Goal: Task Accomplishment & Management: Complete application form

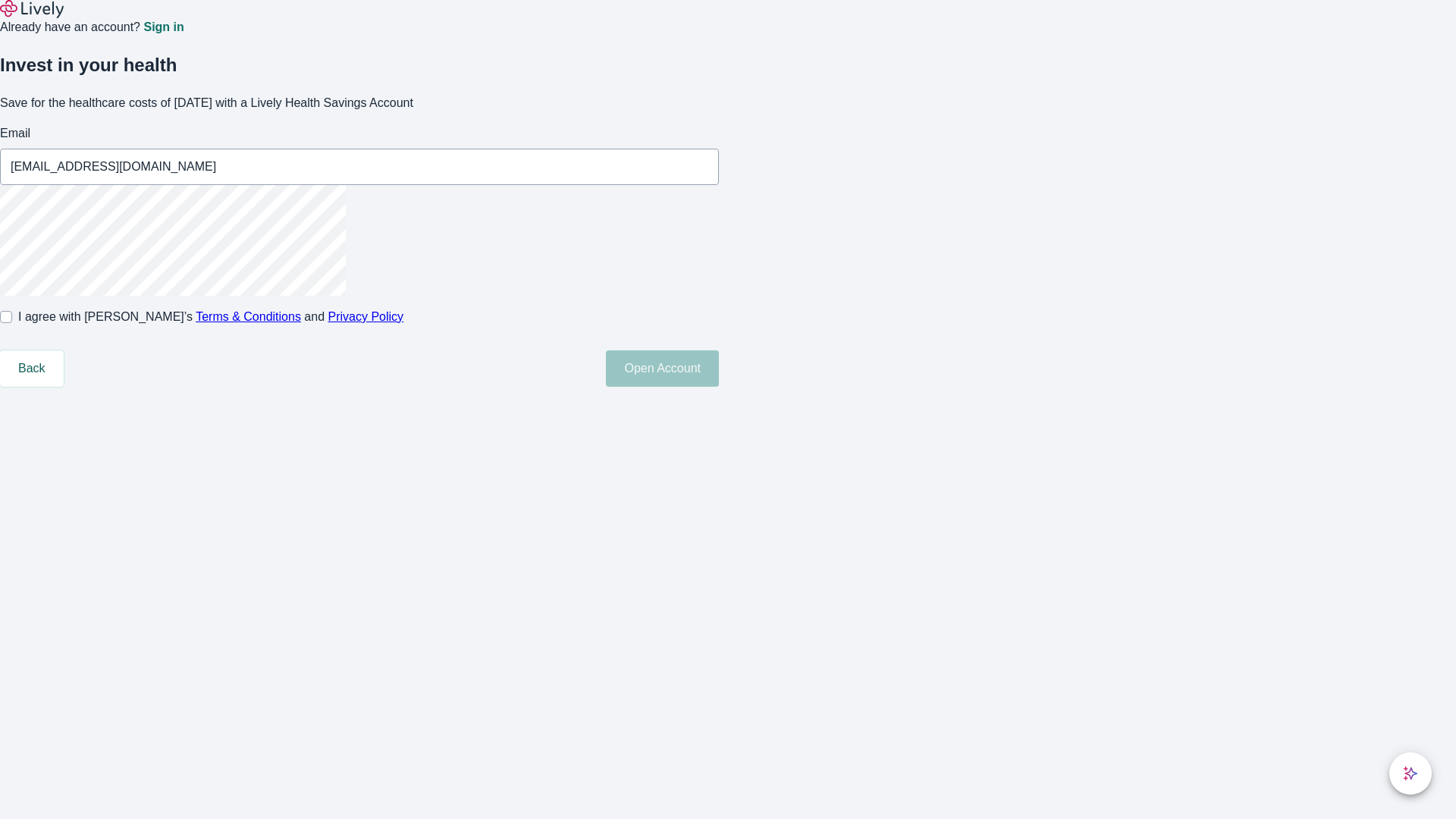
click at [12, 323] on input "I agree with Lively’s Terms & Conditions and Privacy Policy" at bounding box center [6, 317] width 12 height 12
checkbox input "true"
click at [719, 387] on button "Open Account" at bounding box center [662, 369] width 113 height 37
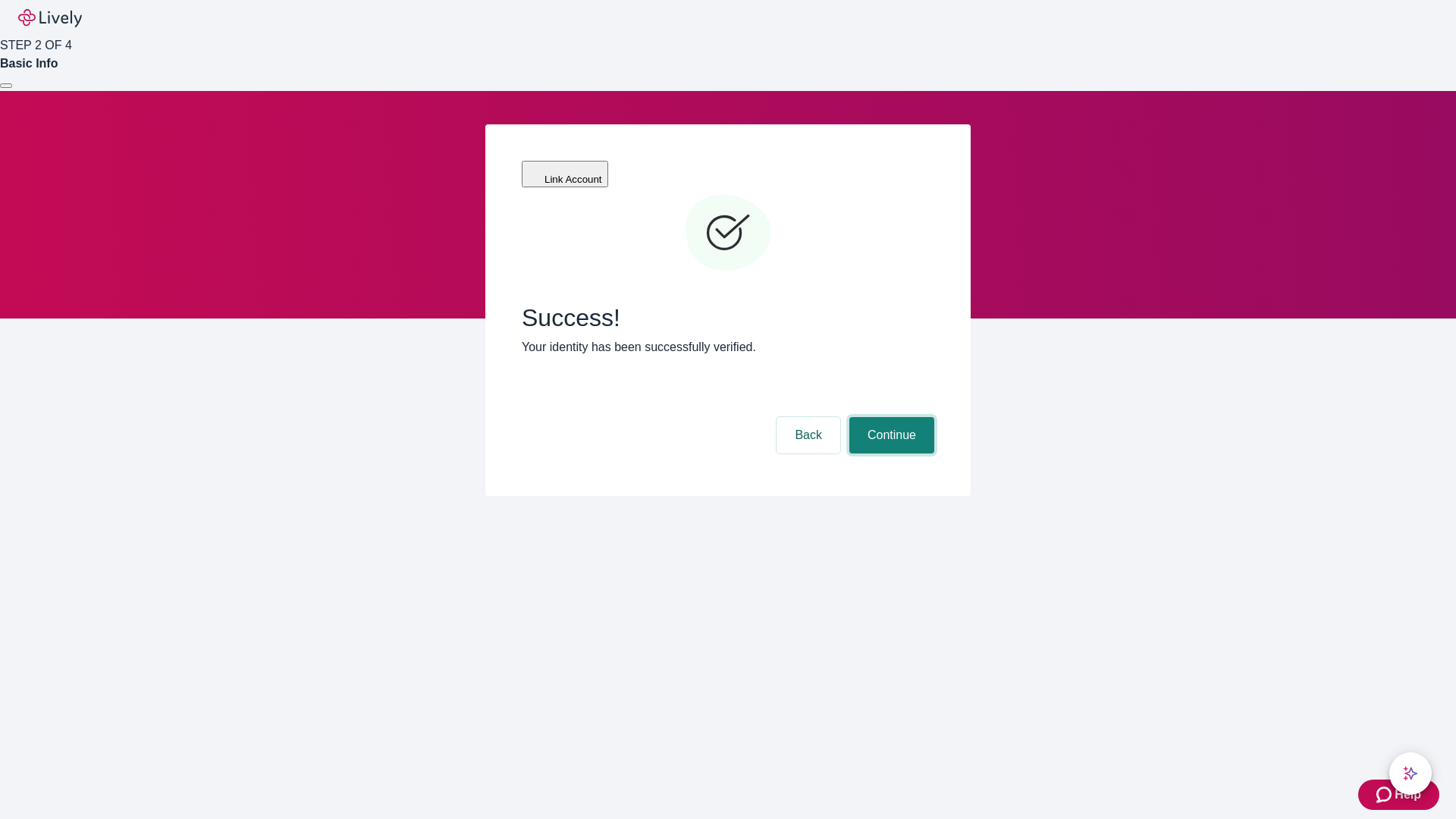
click at [890, 418] on button "Continue" at bounding box center [892, 436] width 85 height 37
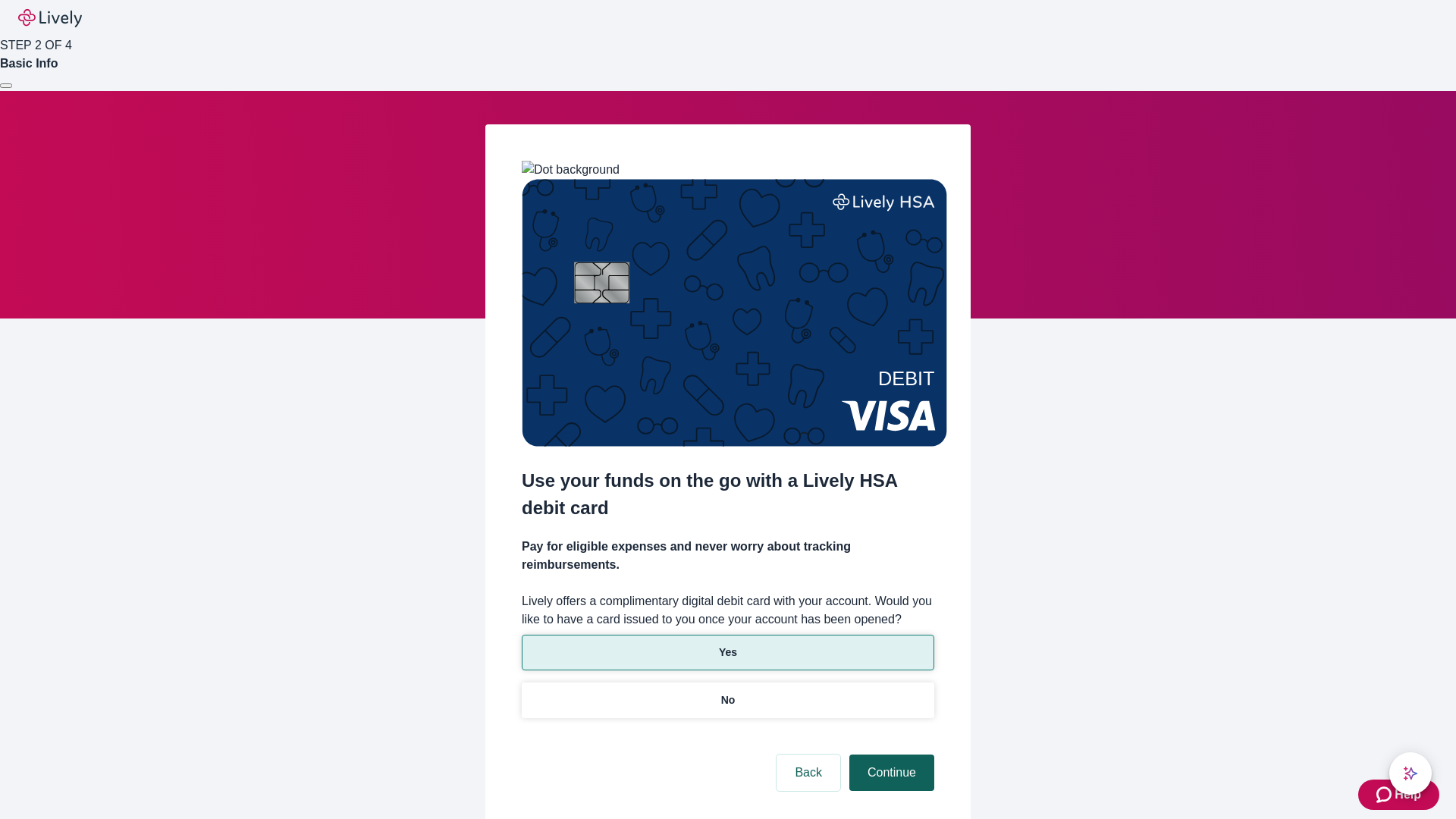
click at [728, 693] on p "No" at bounding box center [728, 701] width 15 height 16
click at [890, 755] on button "Continue" at bounding box center [892, 773] width 85 height 37
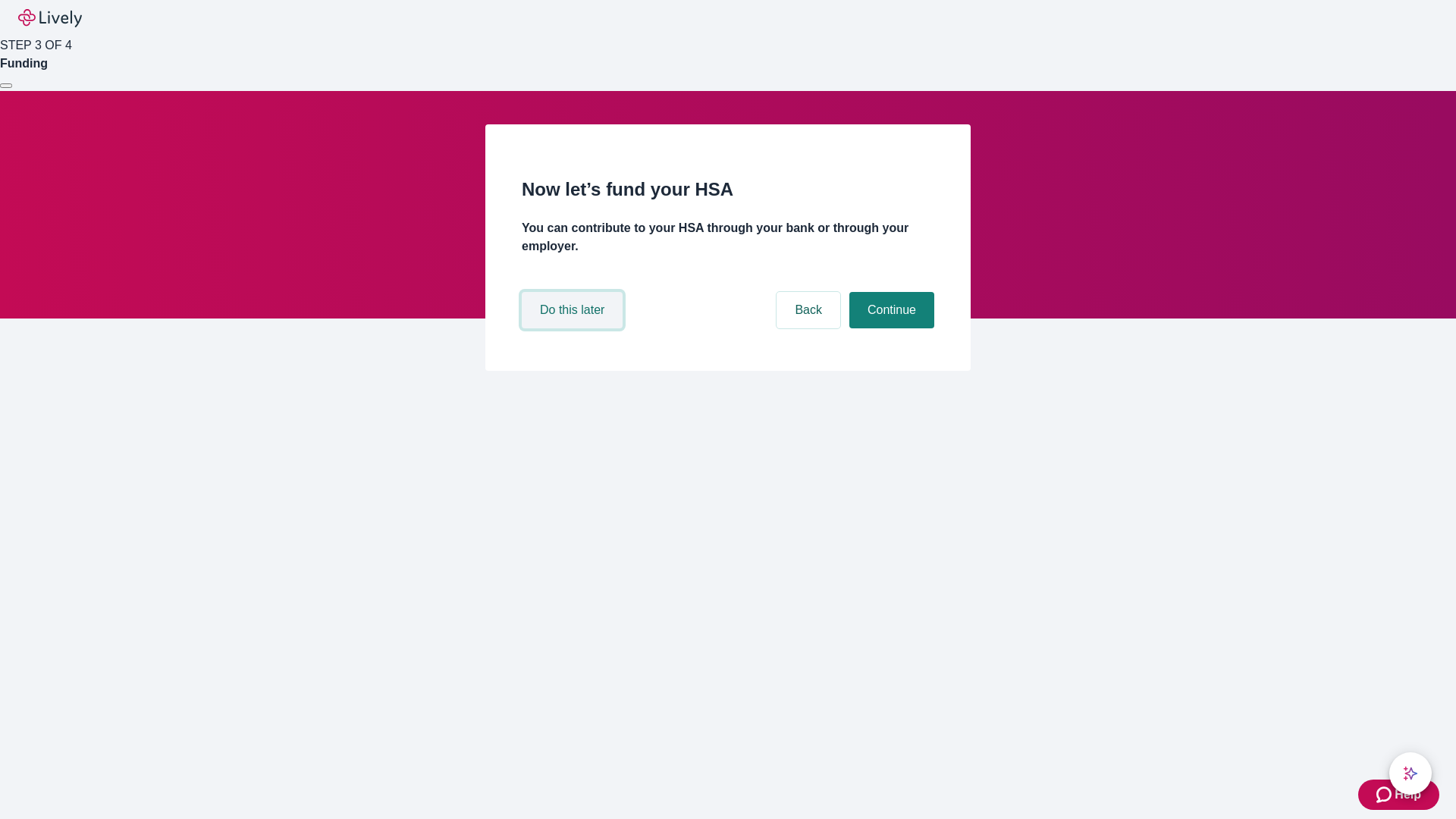
click at [574, 329] on button "Do this later" at bounding box center [572, 310] width 101 height 37
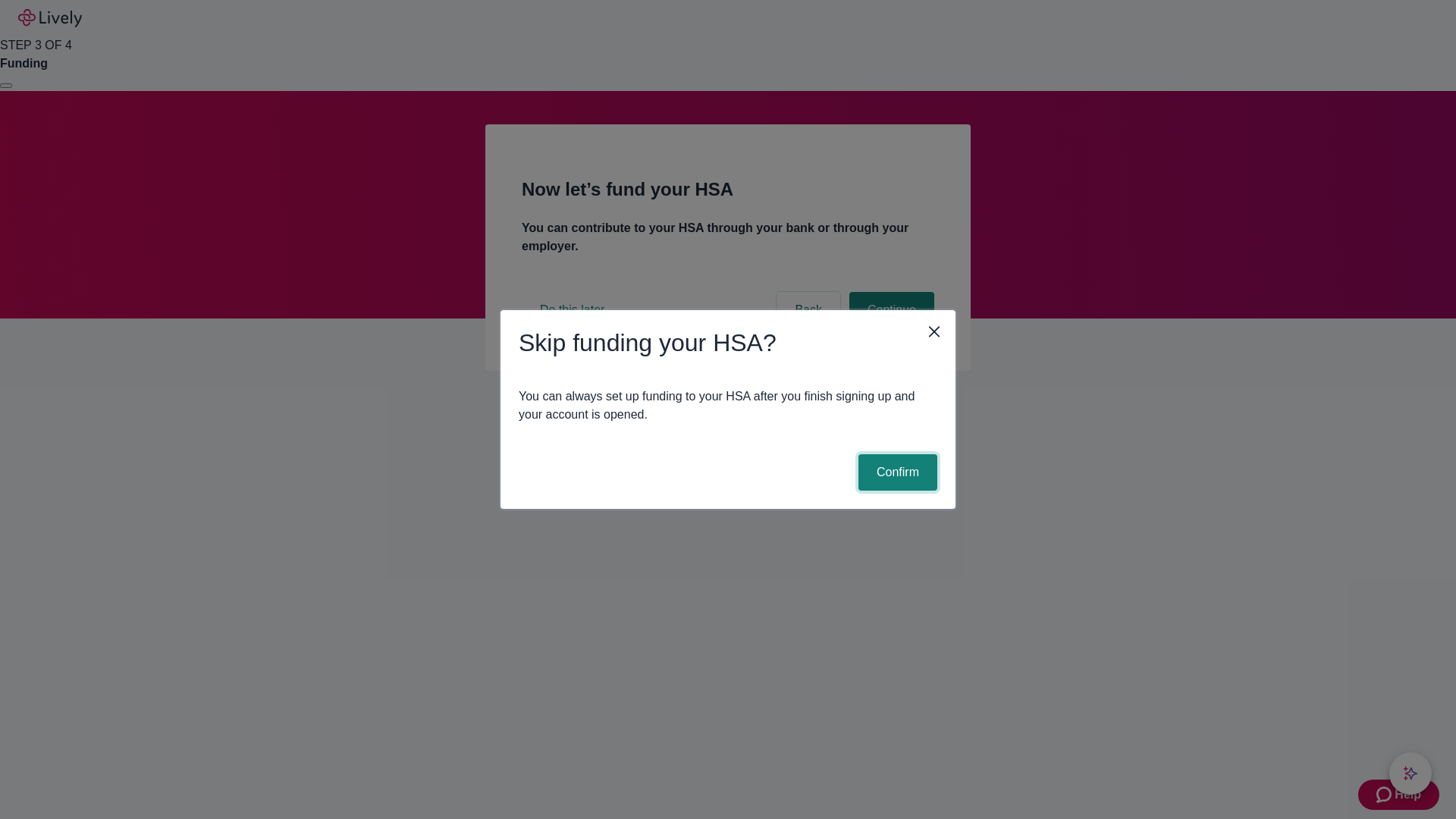
click at [896, 473] on button "Confirm" at bounding box center [898, 472] width 79 height 37
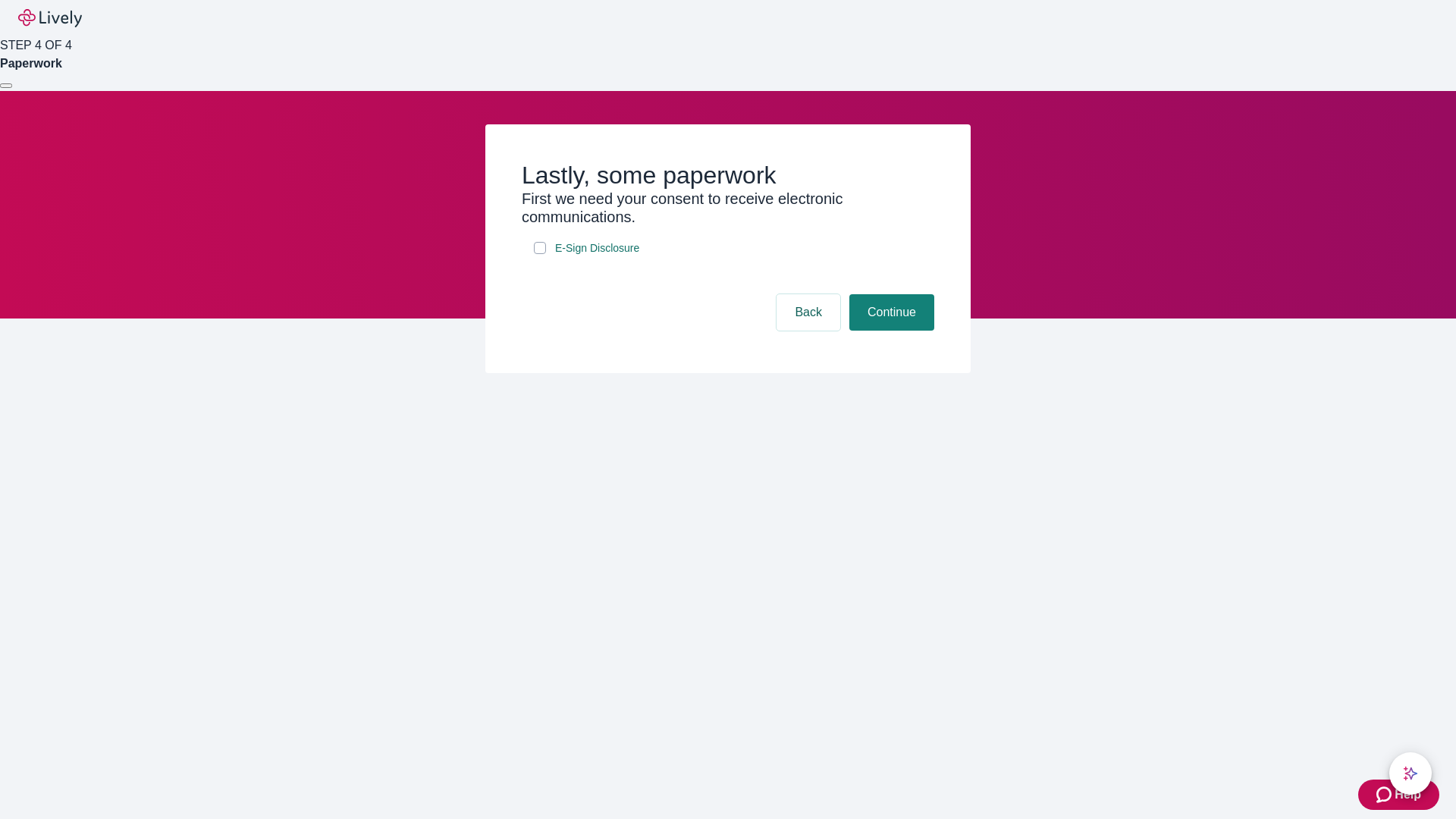
click at [540, 254] on input "E-Sign Disclosure" at bounding box center [540, 247] width 12 height 12
checkbox input "true"
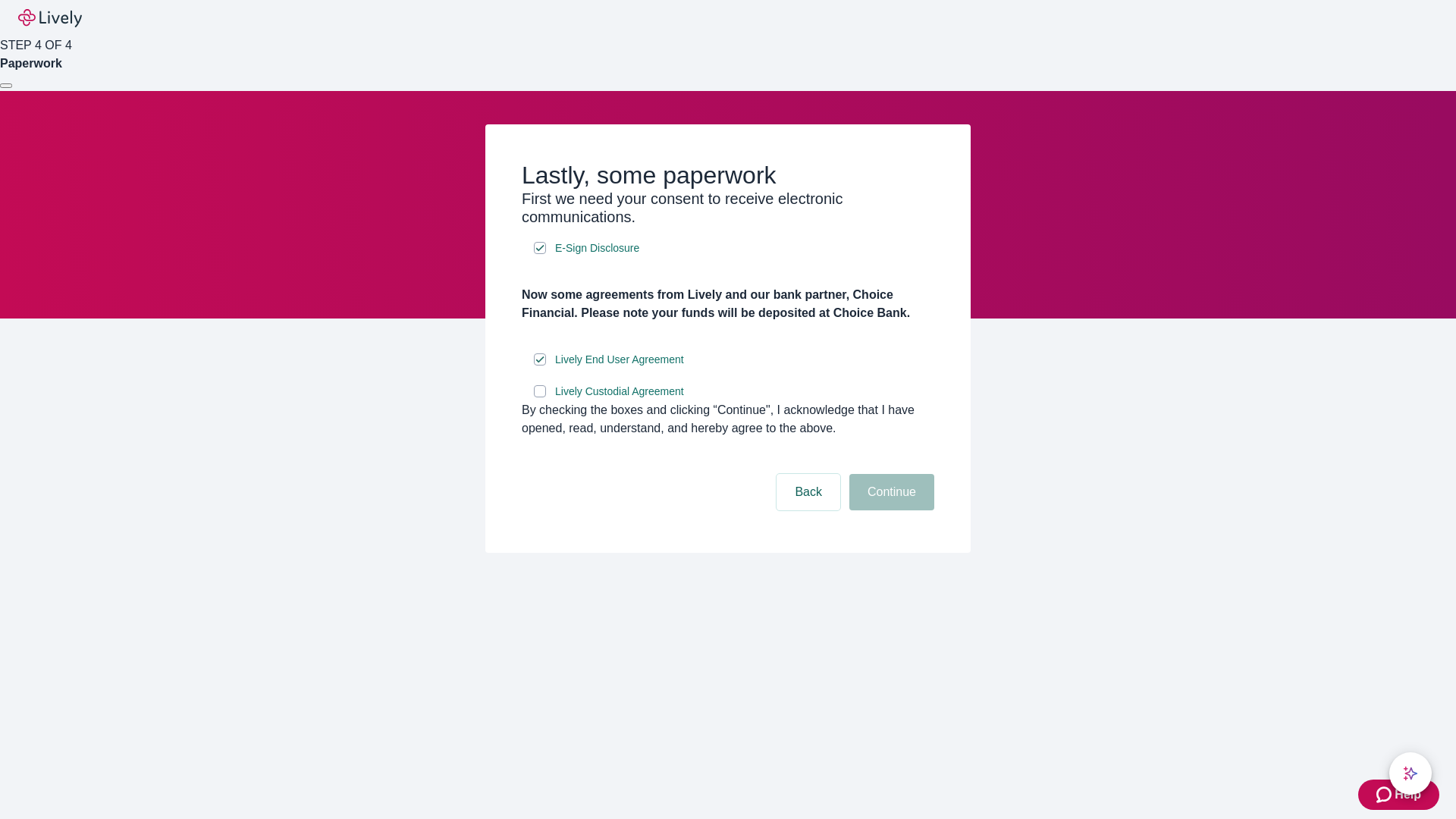
click at [540, 397] on input "Lively Custodial Agreement" at bounding box center [540, 391] width 12 height 12
checkbox input "true"
click at [890, 510] on button "Continue" at bounding box center [892, 492] width 85 height 37
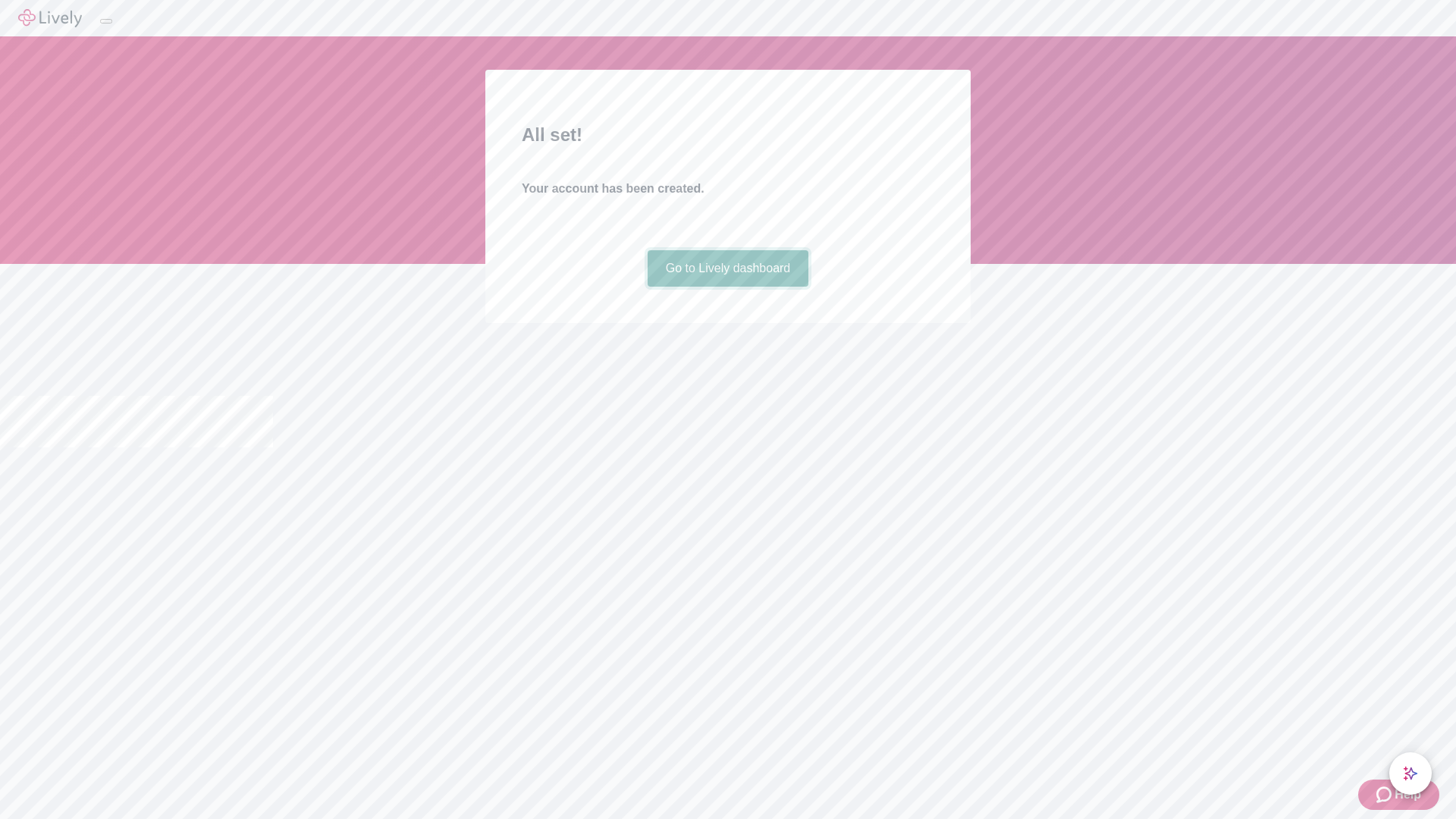
click at [728, 287] on link "Go to Lively dashboard" at bounding box center [728, 269] width 161 height 37
